Goal: Task Accomplishment & Management: Manage account settings

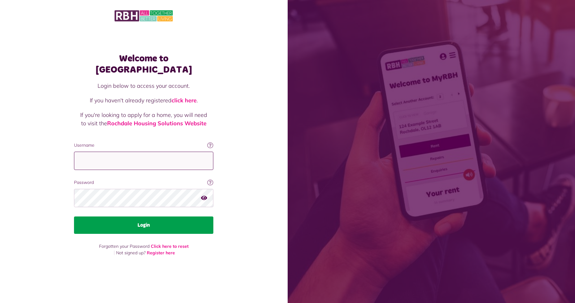
type input "**********"
click at [139, 220] on button "Login" at bounding box center [143, 224] width 139 height 17
click at [152, 220] on button "Login" at bounding box center [143, 224] width 139 height 17
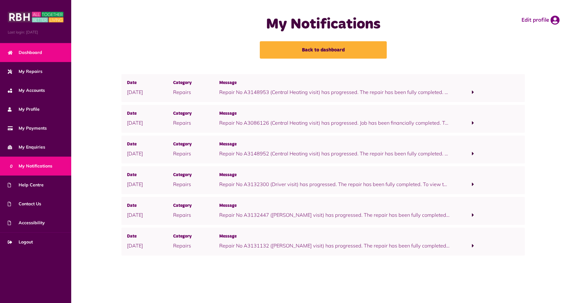
click at [37, 55] on span "Dashboard" at bounding box center [25, 52] width 34 height 7
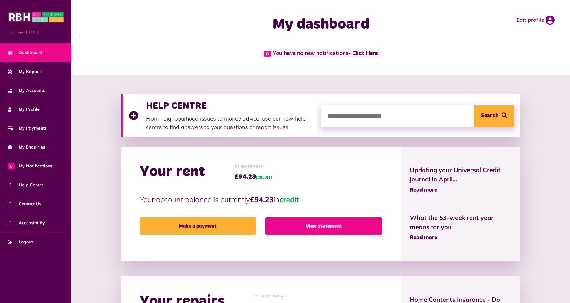
click at [332, 223] on link "View statement" at bounding box center [324, 225] width 116 height 17
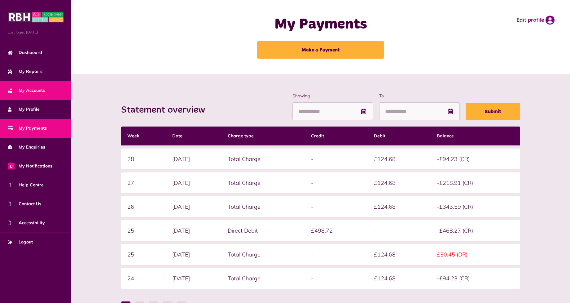
click at [38, 91] on span "My Accounts" at bounding box center [26, 90] width 37 height 7
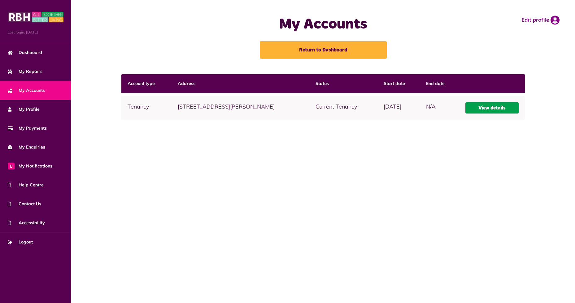
click at [500, 108] on link "View details" at bounding box center [492, 107] width 53 height 11
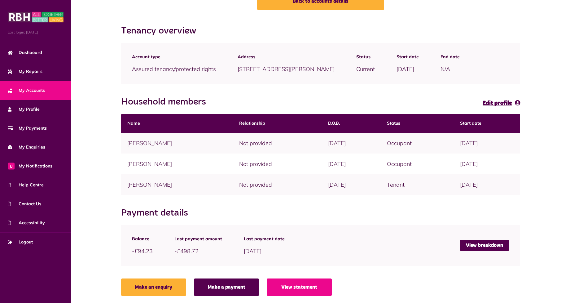
scroll to position [51, 0]
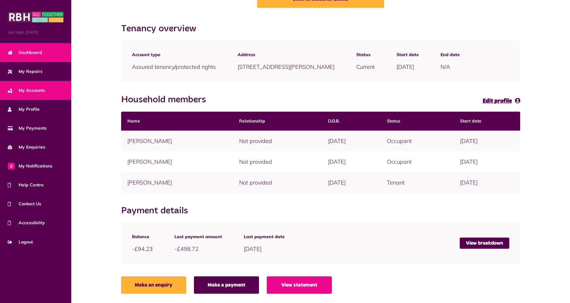
click at [36, 54] on span "Dashboard" at bounding box center [25, 52] width 34 height 7
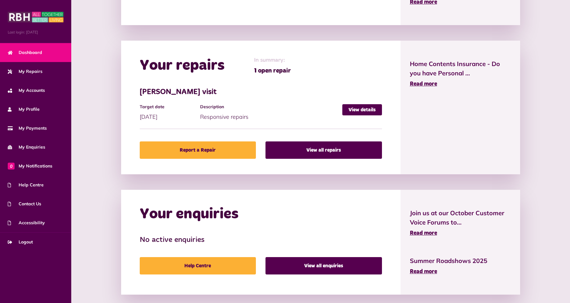
scroll to position [244, 0]
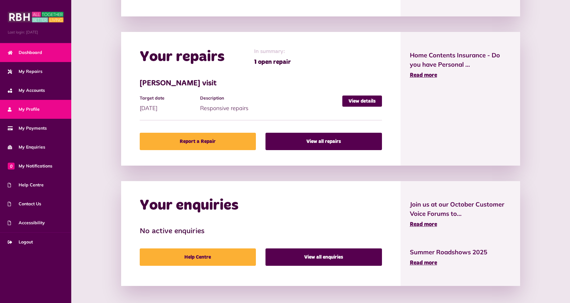
click at [42, 115] on link "My Profile" at bounding box center [35, 109] width 71 height 19
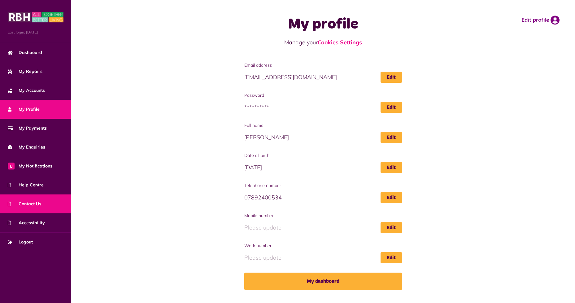
click at [29, 202] on span "Contact Us" at bounding box center [24, 203] width 33 height 7
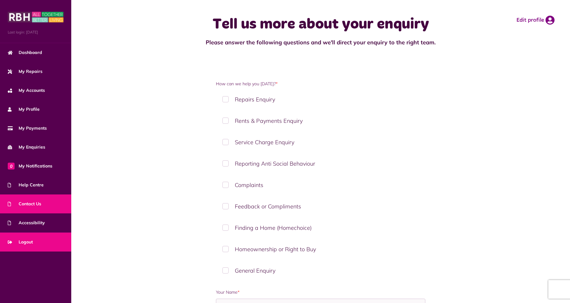
click at [33, 241] on span "Logout" at bounding box center [20, 242] width 25 height 7
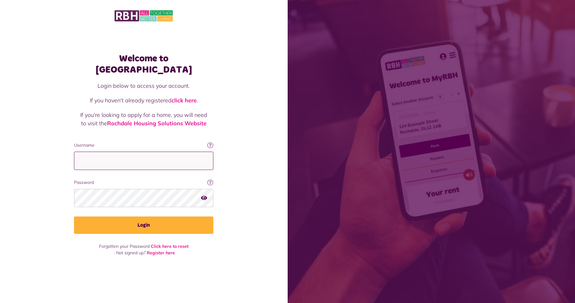
type input "**********"
click at [244, 225] on div "Welcome to MyRBH Login below to access your account. If you haven't already reg…" at bounding box center [144, 140] width 288 height 281
